Goal: Task Accomplishment & Management: Manage account settings

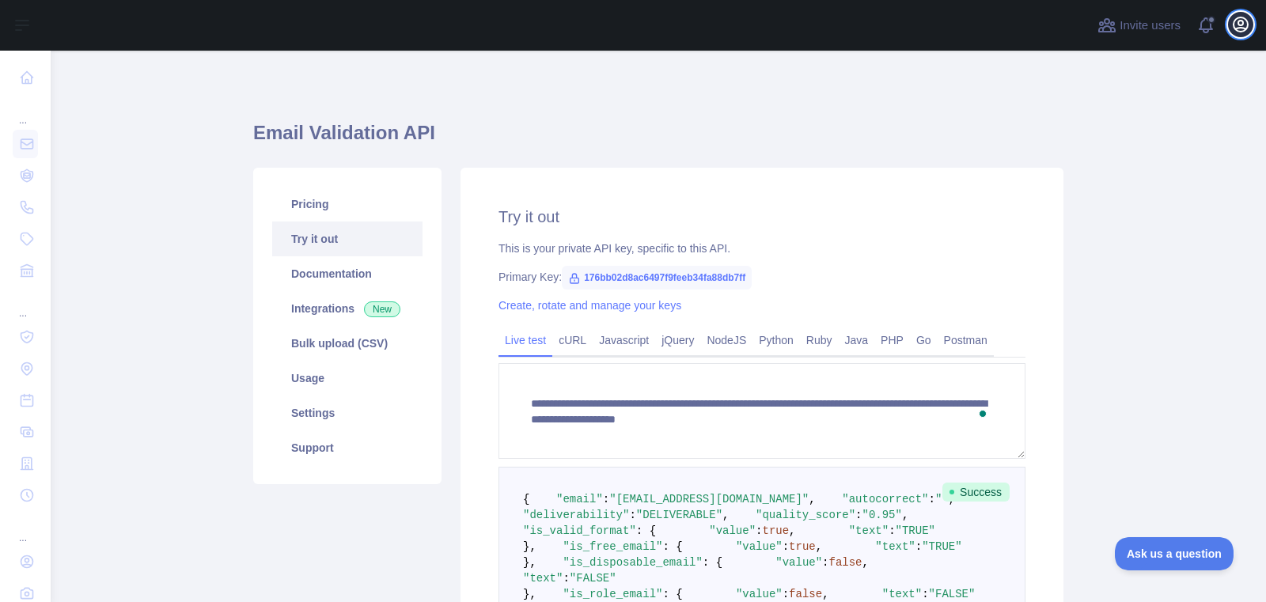
click at [1242, 28] on icon "button" at bounding box center [1240, 24] width 14 height 14
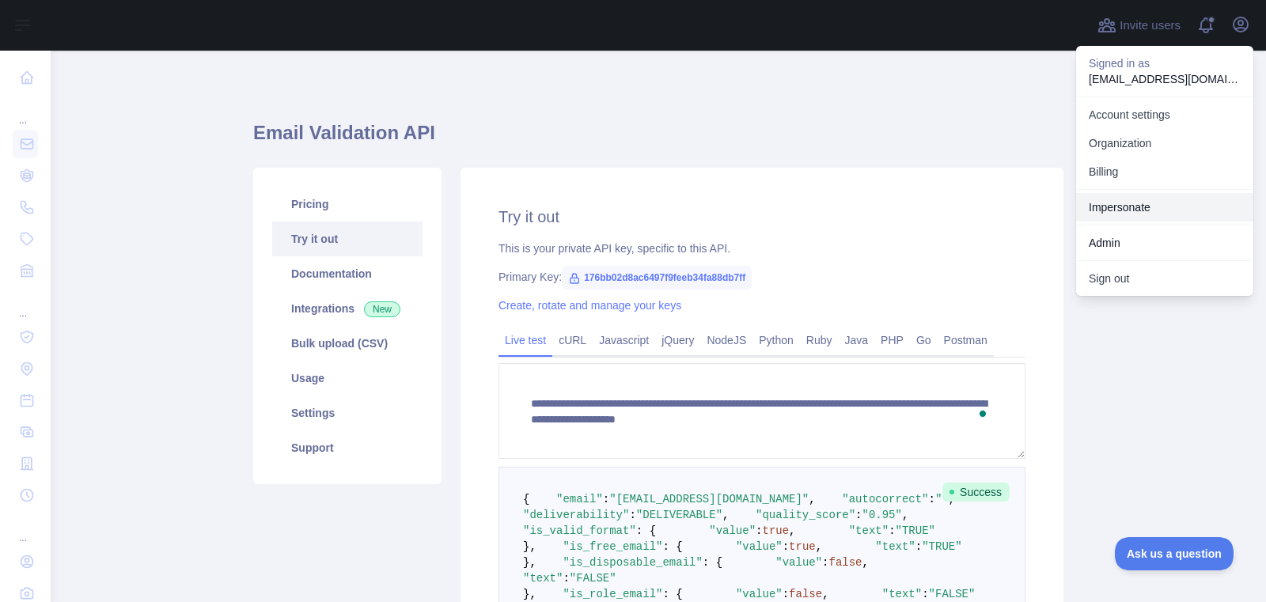
click at [1200, 222] on div "Impersonate" at bounding box center [1164, 207] width 177 height 36
click at [1197, 206] on link "Impersonate" at bounding box center [1164, 207] width 177 height 28
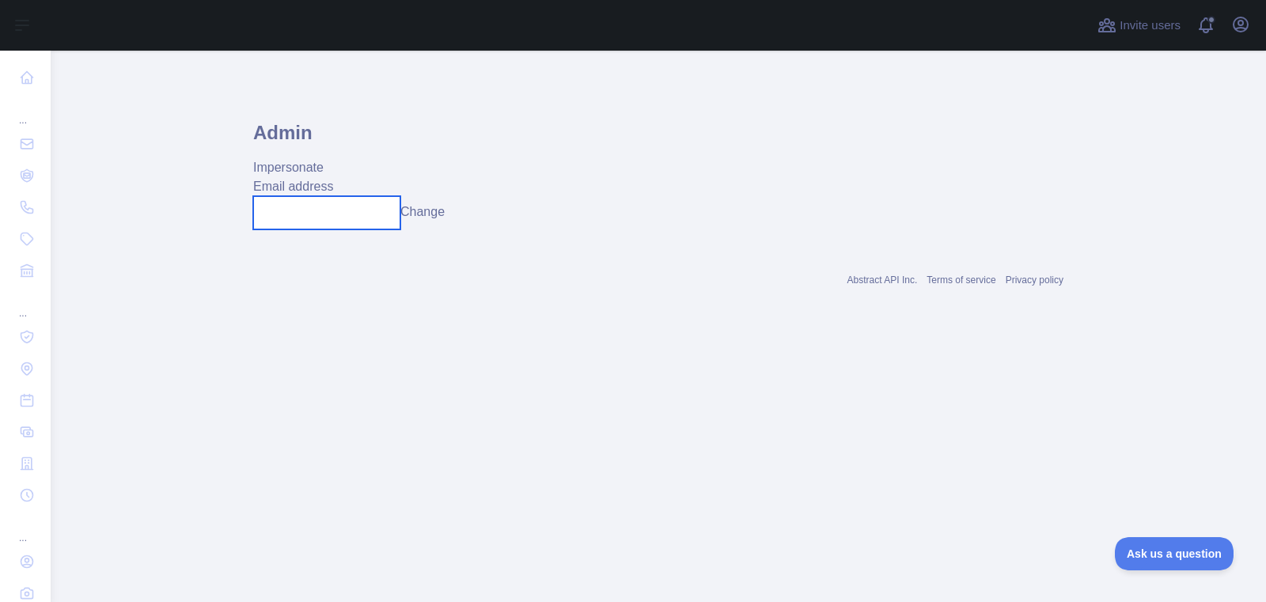
click at [383, 222] on input "text" at bounding box center [326, 212] width 147 height 33
paste input "**********"
type input "**********"
click at [426, 216] on button "Change" at bounding box center [422, 212] width 44 height 19
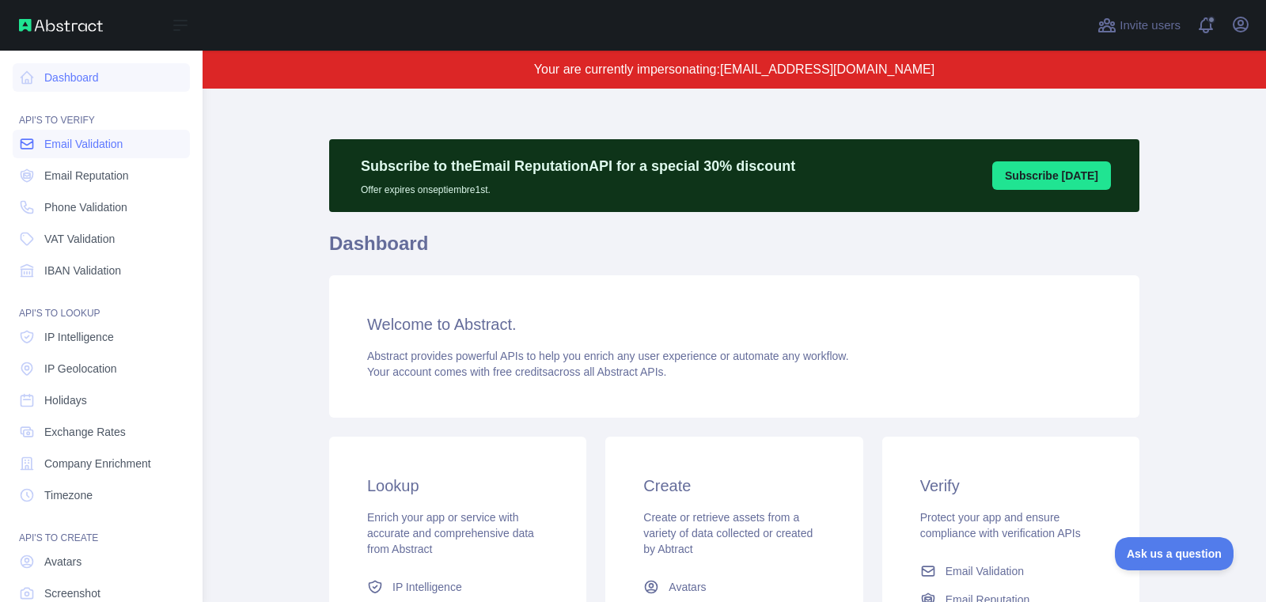
click at [47, 150] on span "Email Validation" at bounding box center [83, 144] width 78 height 16
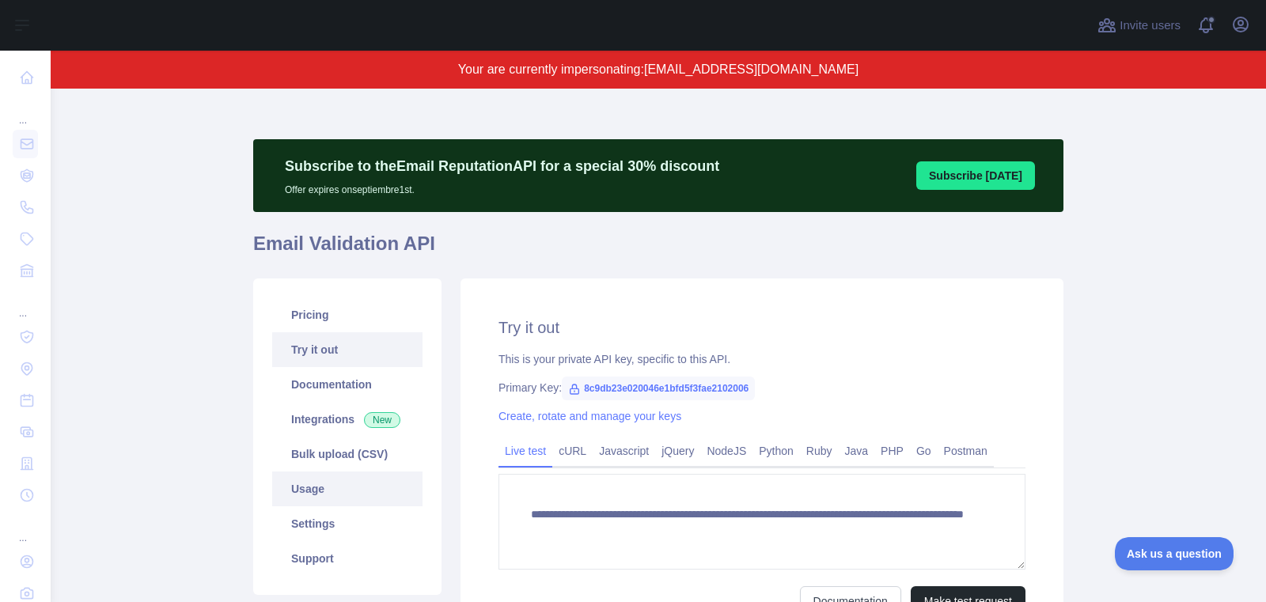
click at [340, 505] on link "Usage" at bounding box center [347, 489] width 150 height 35
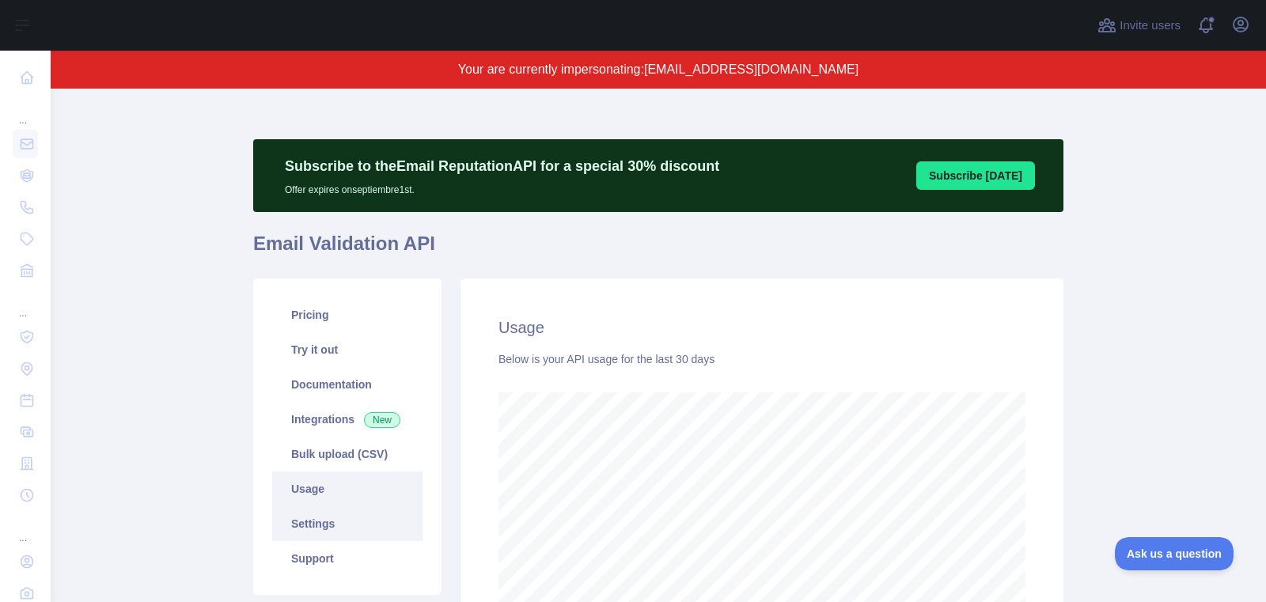
scroll to position [513, 1215]
click at [346, 535] on link "Settings" at bounding box center [347, 523] width 150 height 35
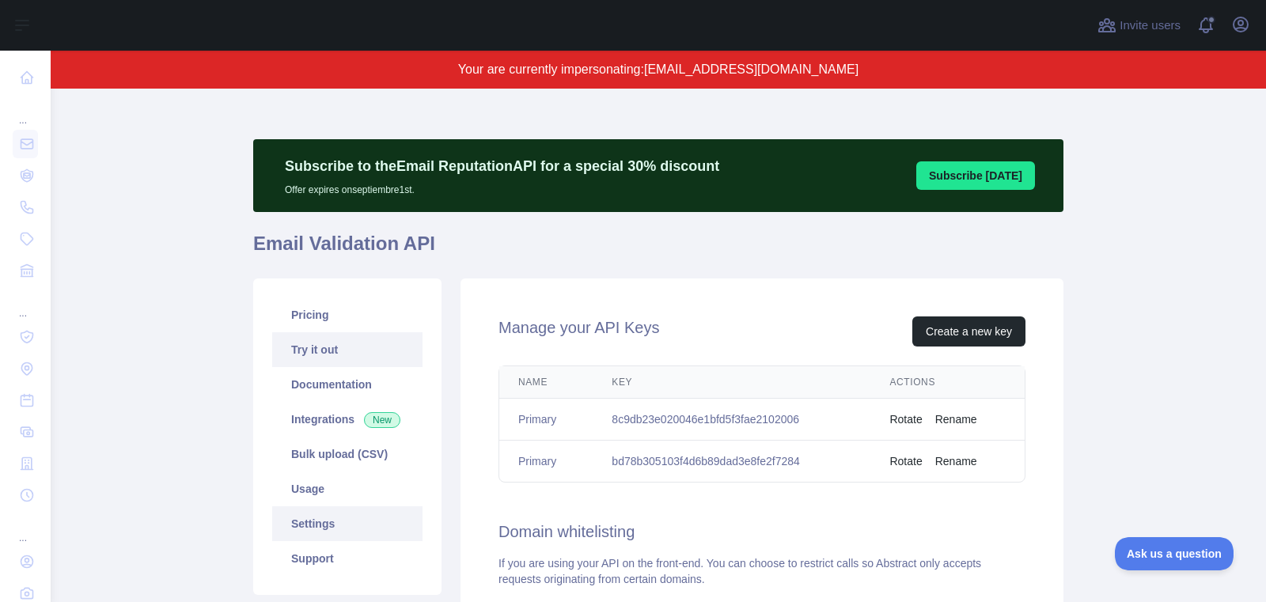
click at [335, 350] on link "Try it out" at bounding box center [347, 349] width 150 height 35
